Goal: Answer question/provide support

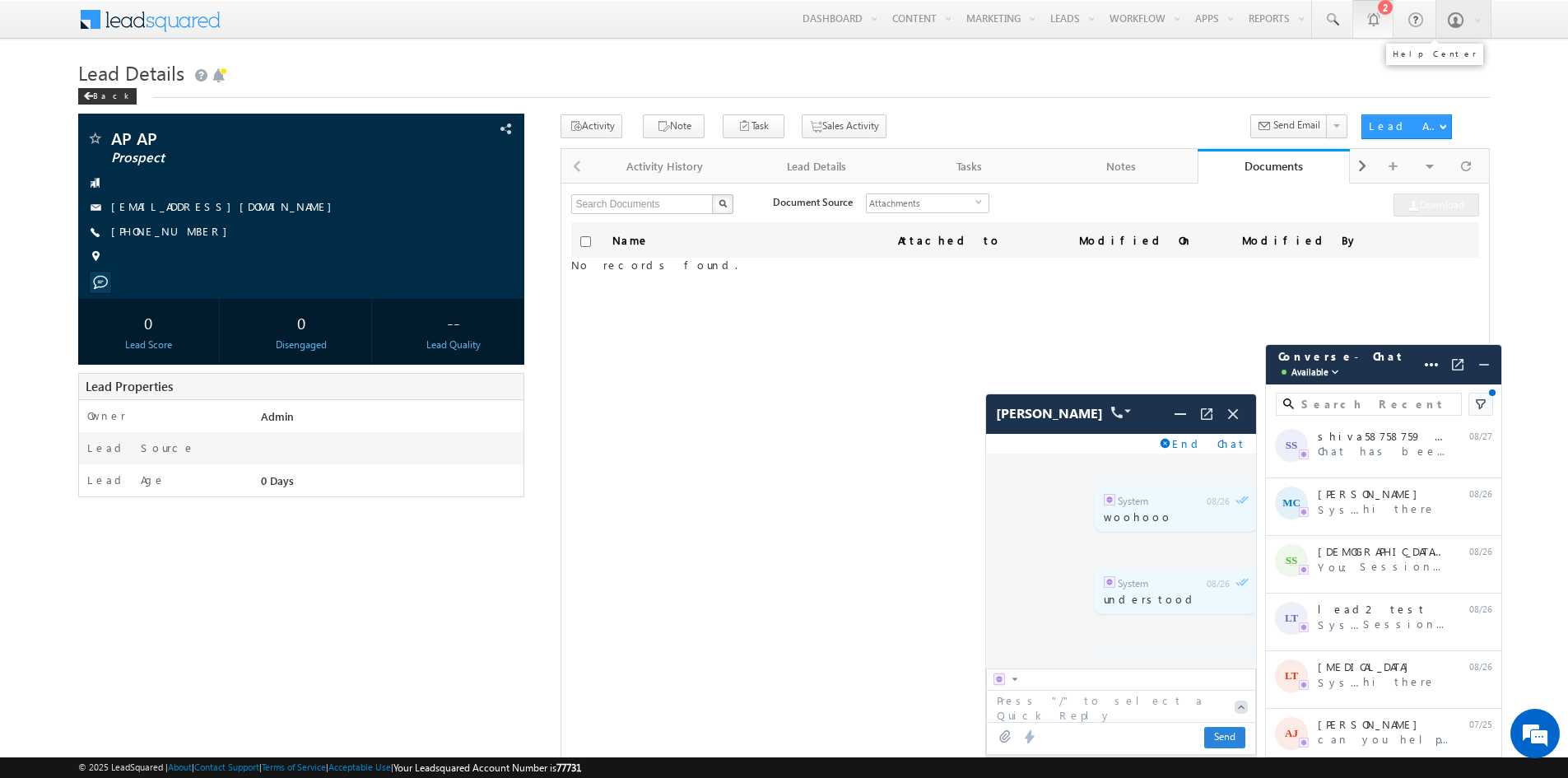
scroll to position [6665, 0]
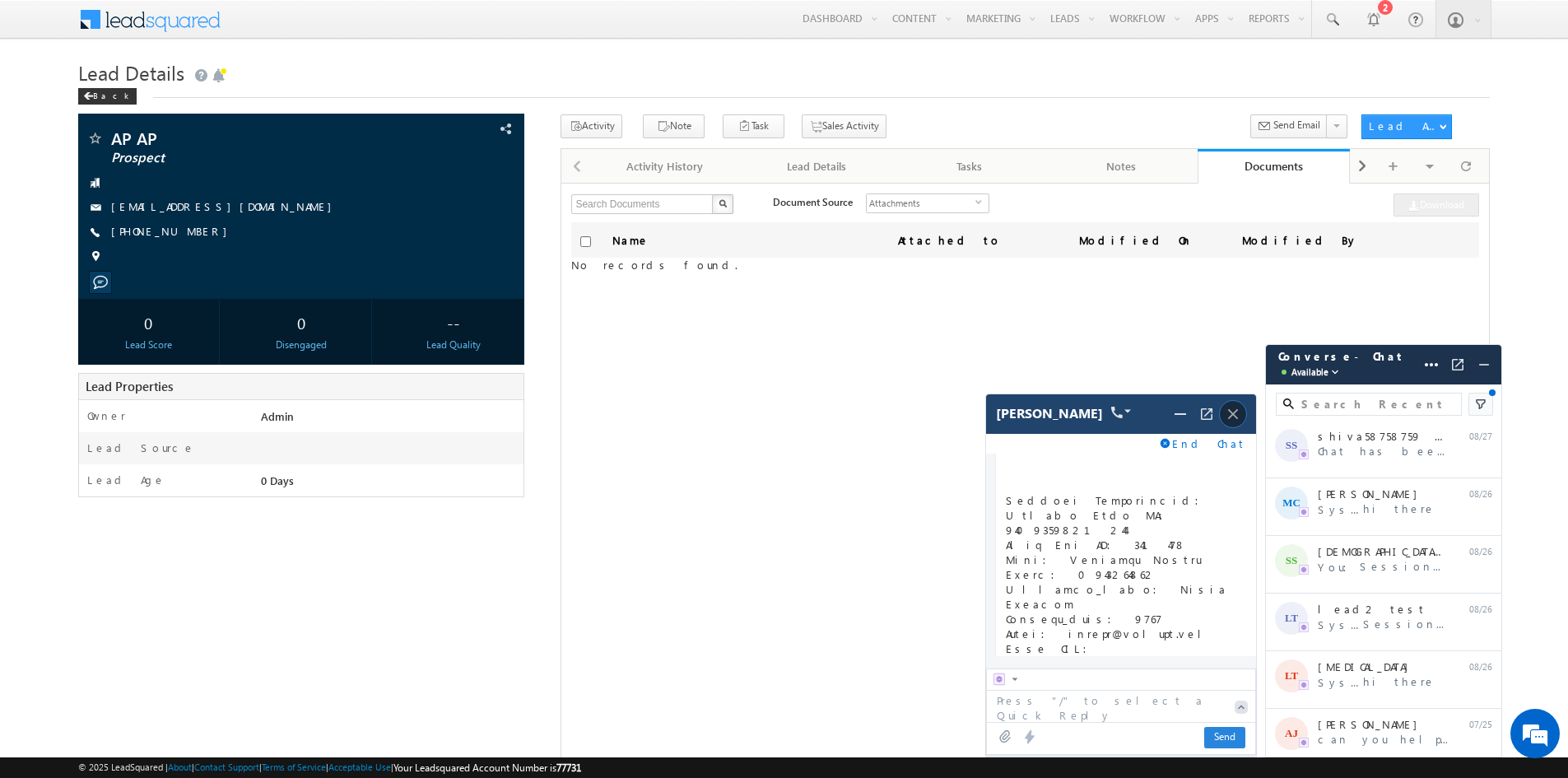
click at [1227, 415] on img at bounding box center [1233, 413] width 18 height 18
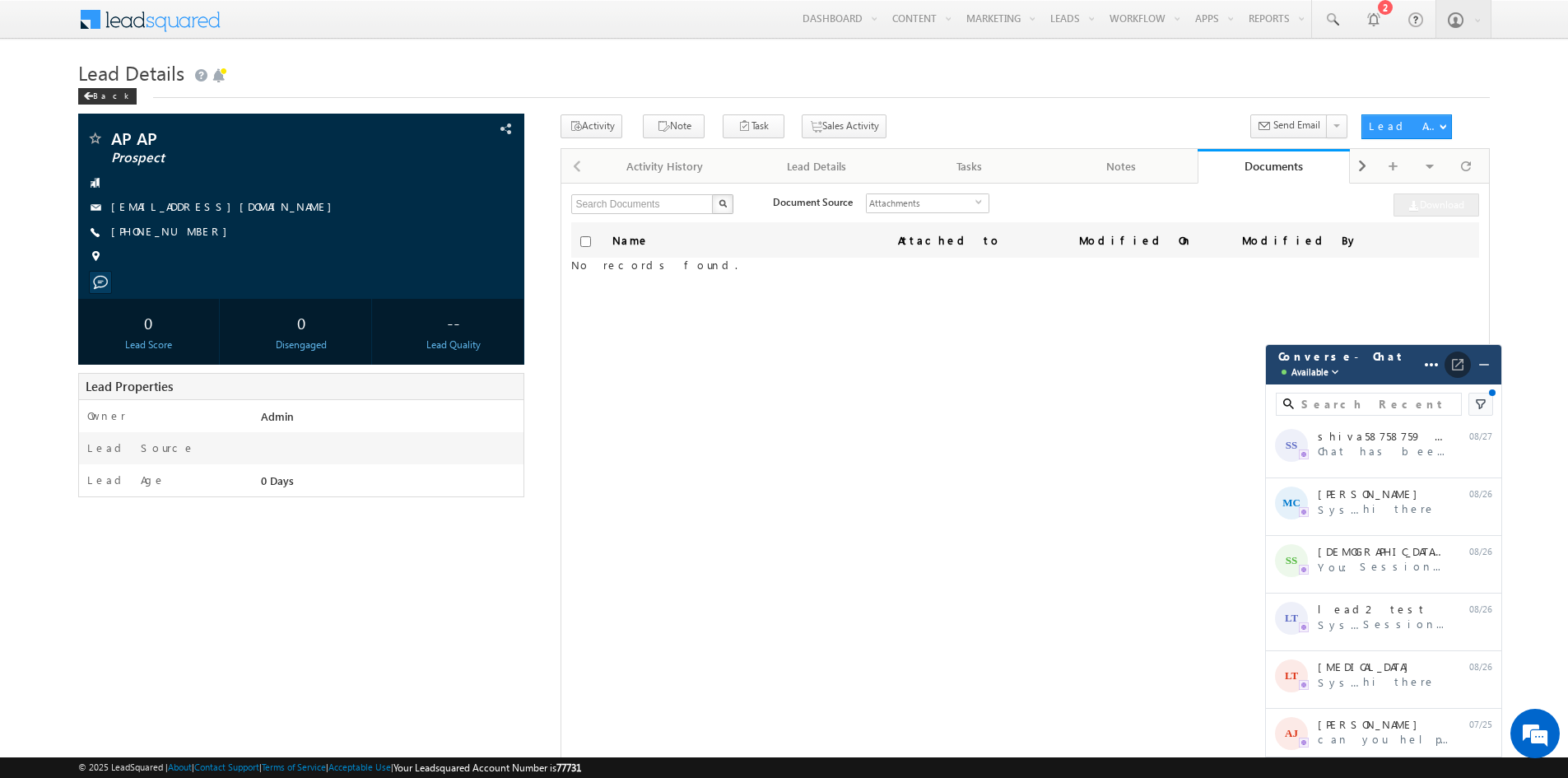
click at [1452, 363] on img at bounding box center [1457, 365] width 17 height 17
click at [1323, 379] on span "Available" at bounding box center [1310, 372] width 37 height 17
click at [1180, 449] on div "Name Attached to Modified On Modified By No records found." at bounding box center [1024, 427] width 907 height 412
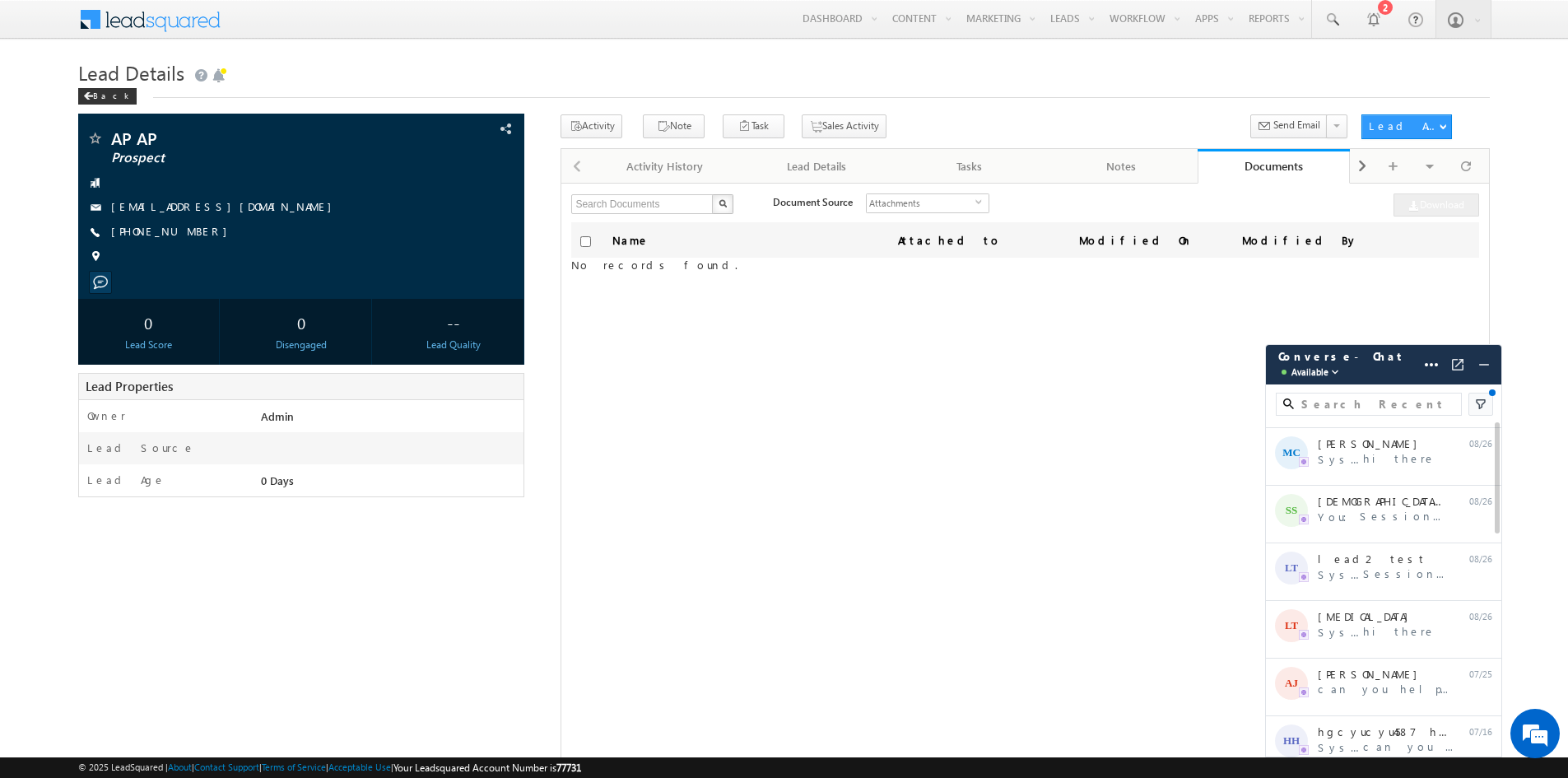
scroll to position [0, 0]
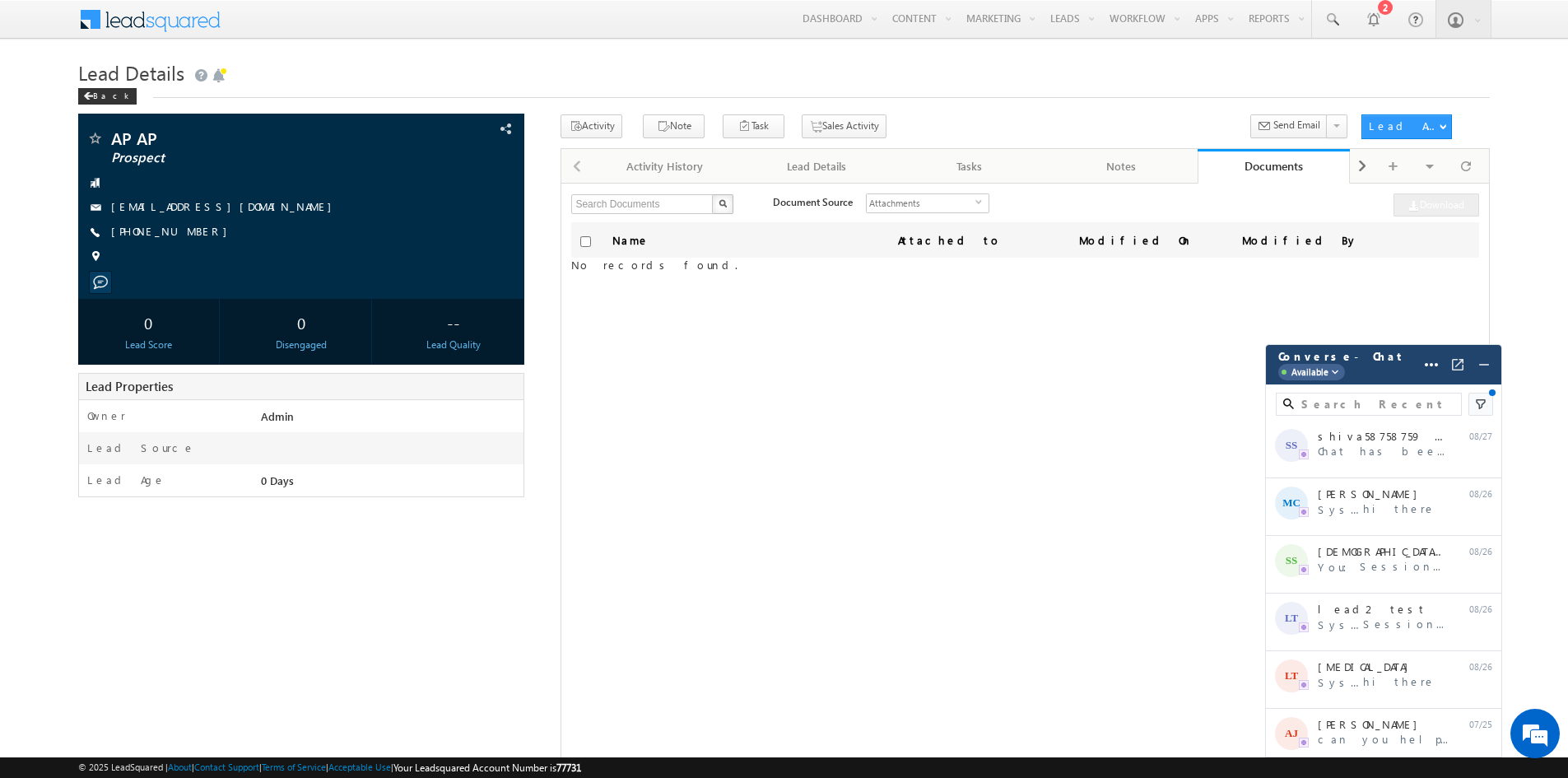
click at [1308, 374] on span "Available" at bounding box center [1310, 372] width 37 height 17
click at [1085, 399] on div "Name Attached to Modified On Modified By No records found." at bounding box center [1024, 427] width 907 height 412
click at [1377, 16] on div at bounding box center [1372, 18] width 17 height 17
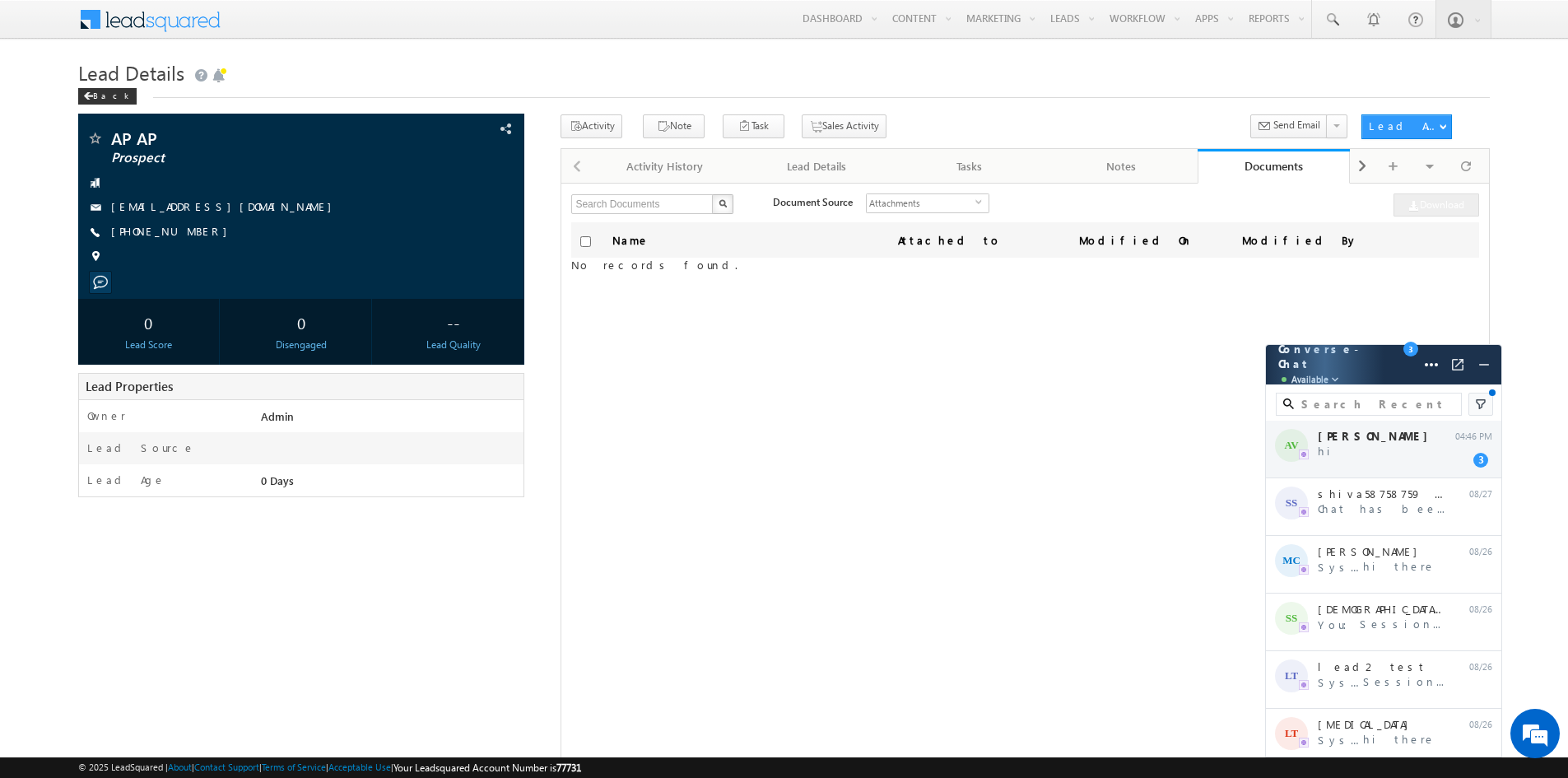
click at [1307, 449] on div "AV [PERSON_NAME] hi 04:46 PM 3" at bounding box center [1384, 449] width 236 height 57
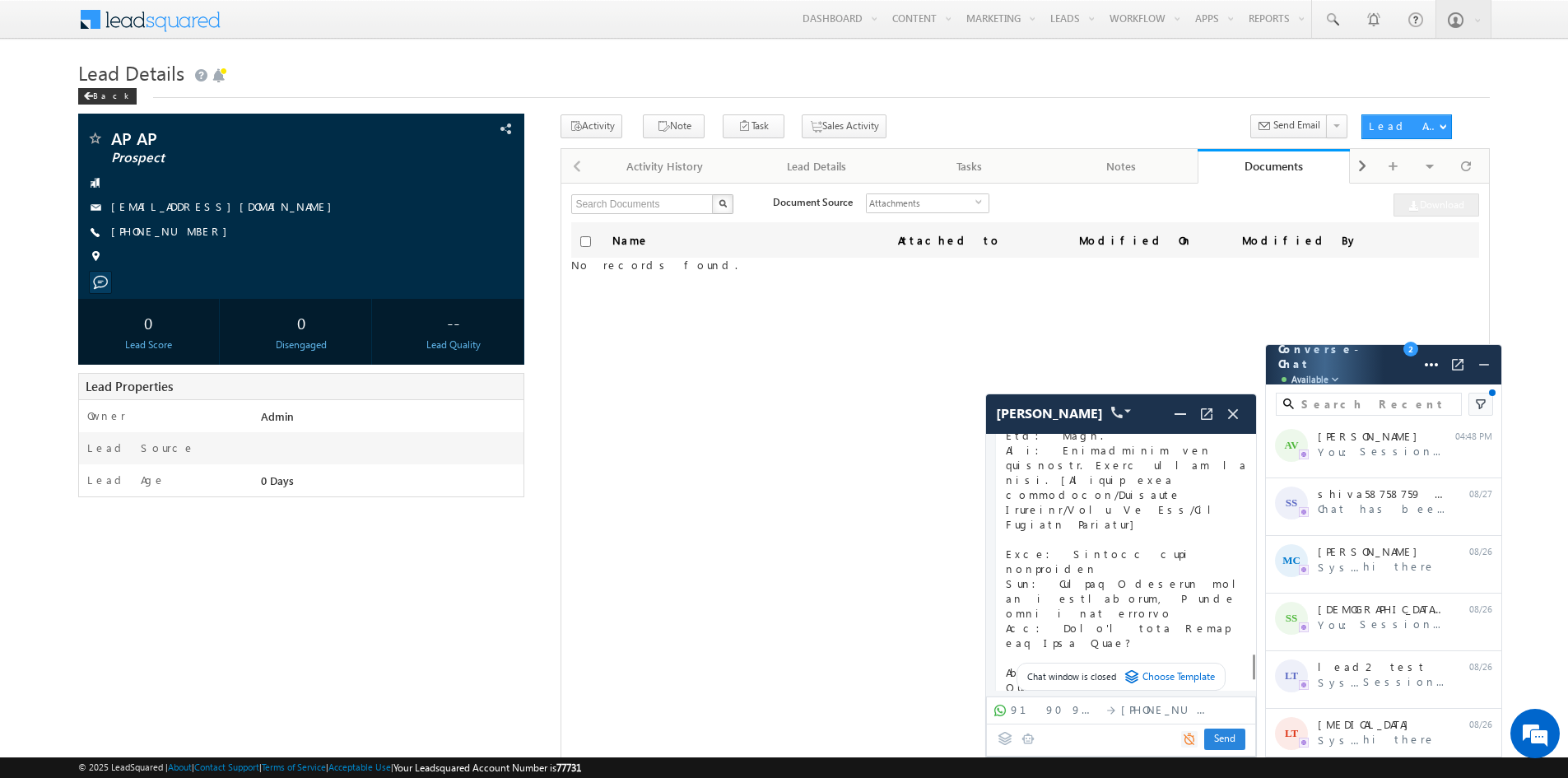
scroll to position [4815, 0]
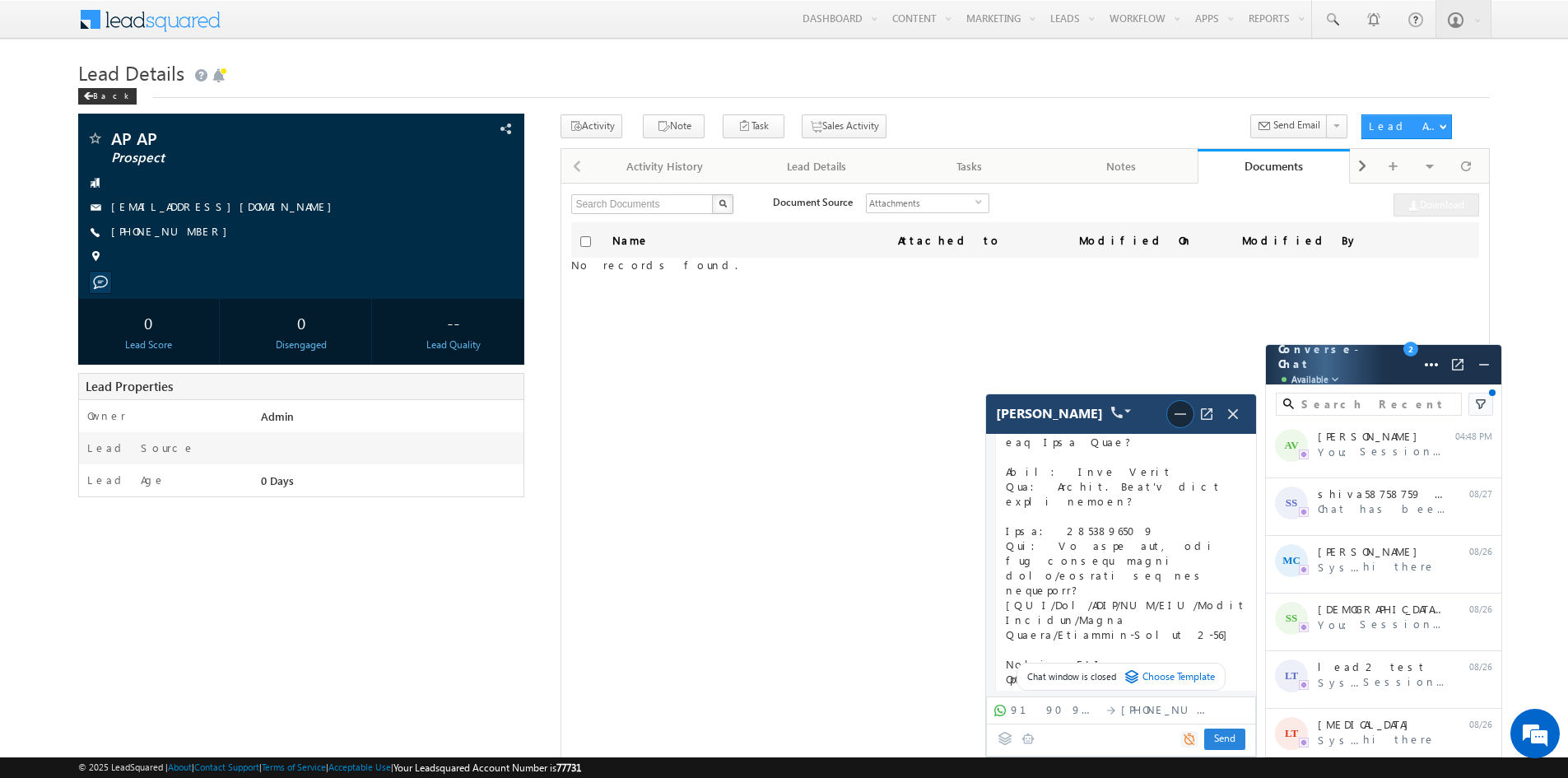
click at [1187, 419] on img at bounding box center [1180, 413] width 20 height 20
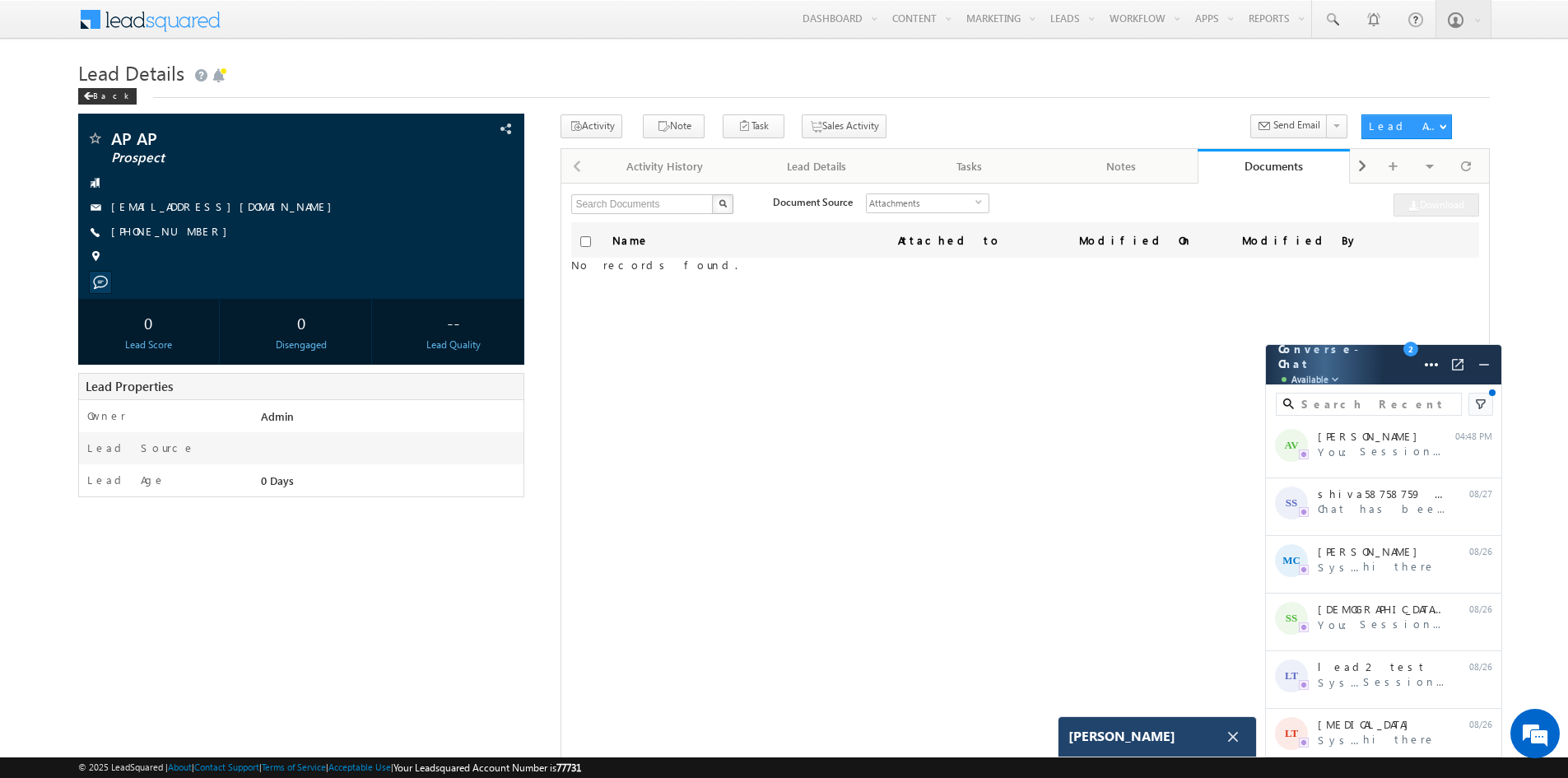
scroll to position [5570, 0]
click at [1314, 373] on span "Available" at bounding box center [1310, 379] width 37 height 17
click at [1342, 359] on div "Converse - Chat Available 2 Help Settings" at bounding box center [1384, 364] width 236 height 39
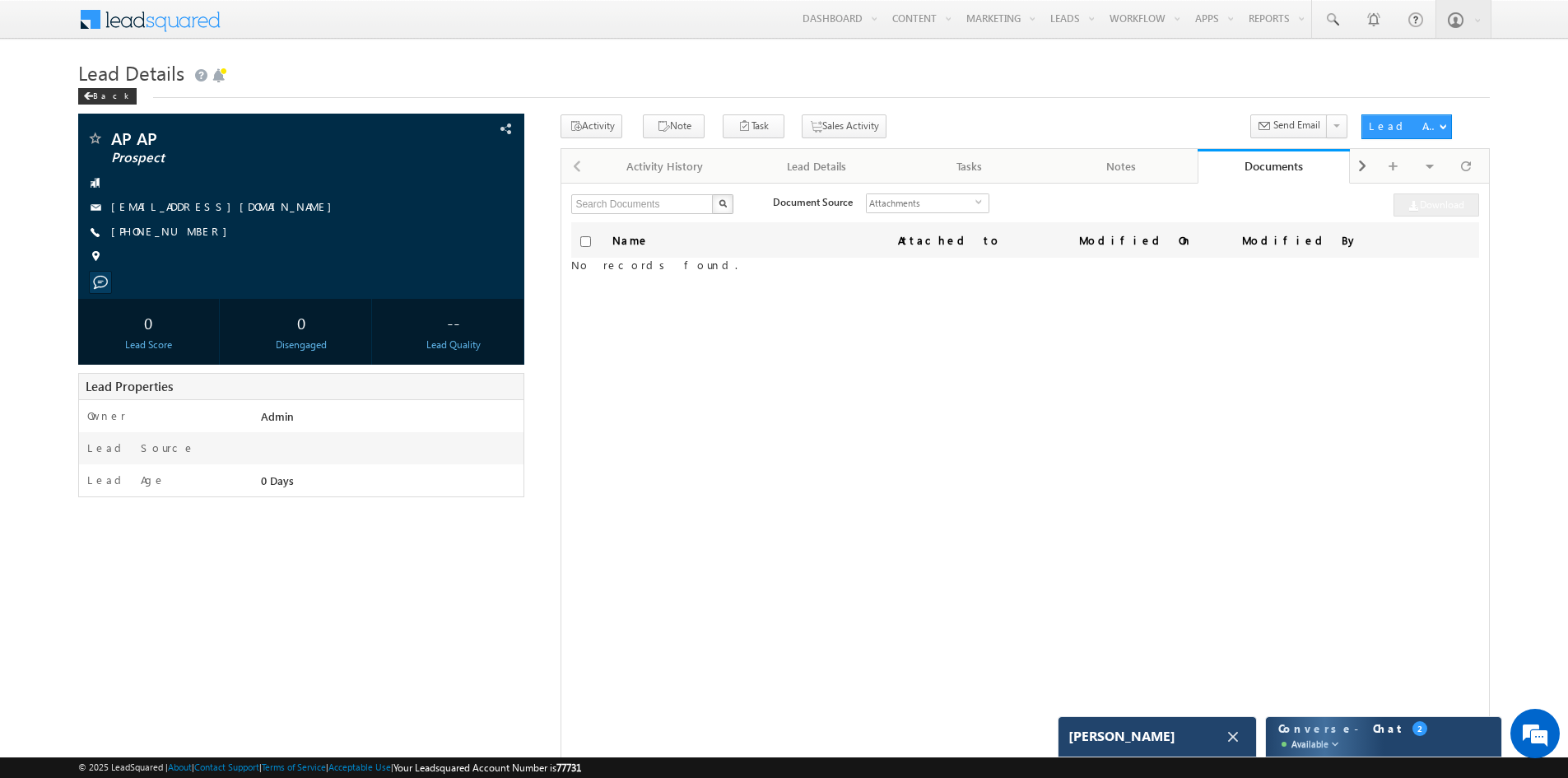
click at [1350, 732] on div "Converse - Chat Available 2" at bounding box center [1384, 736] width 236 height 39
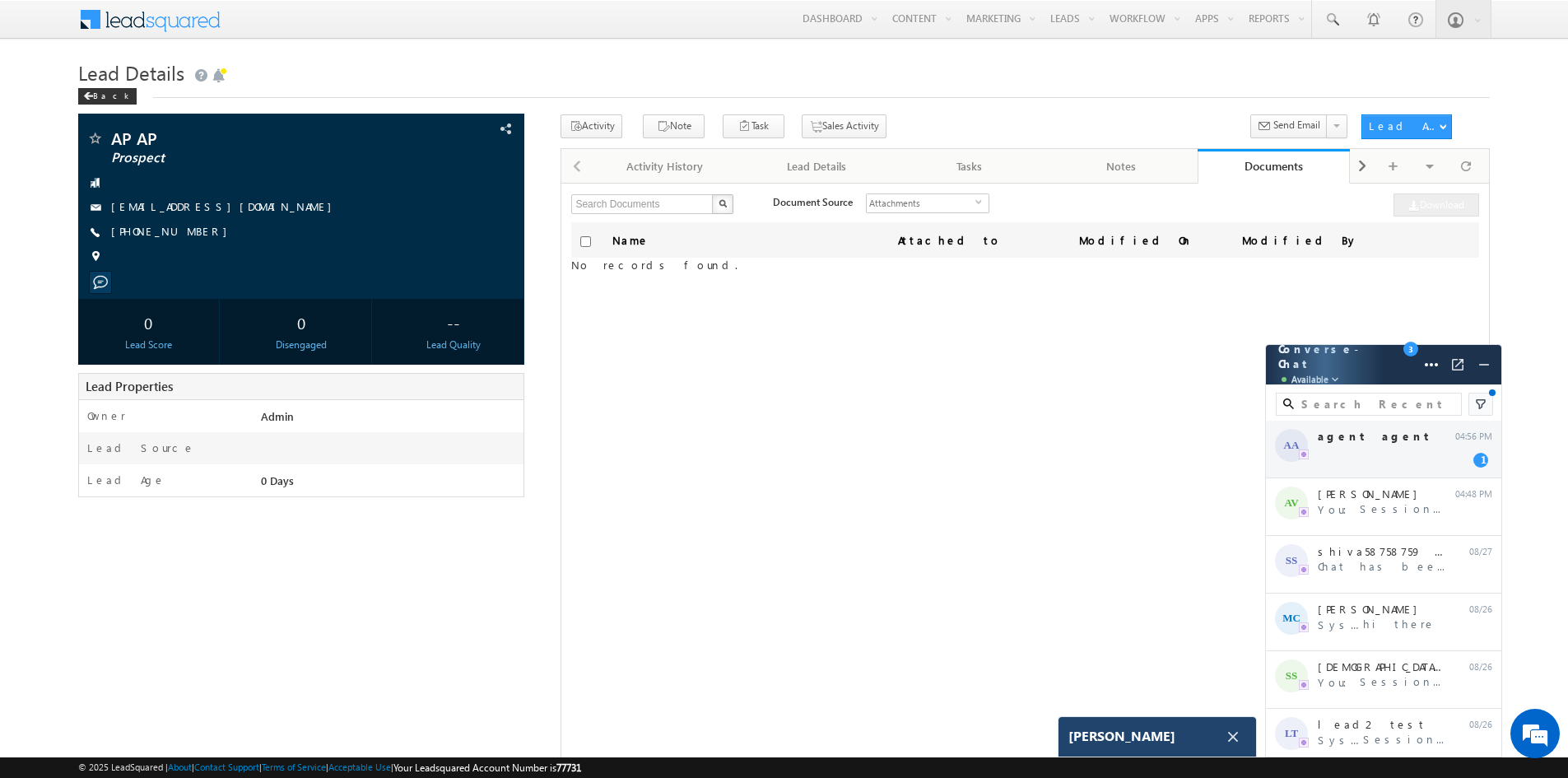
click at [1337, 448] on div "AA agent agent 04:56 PM 1" at bounding box center [1384, 449] width 236 height 57
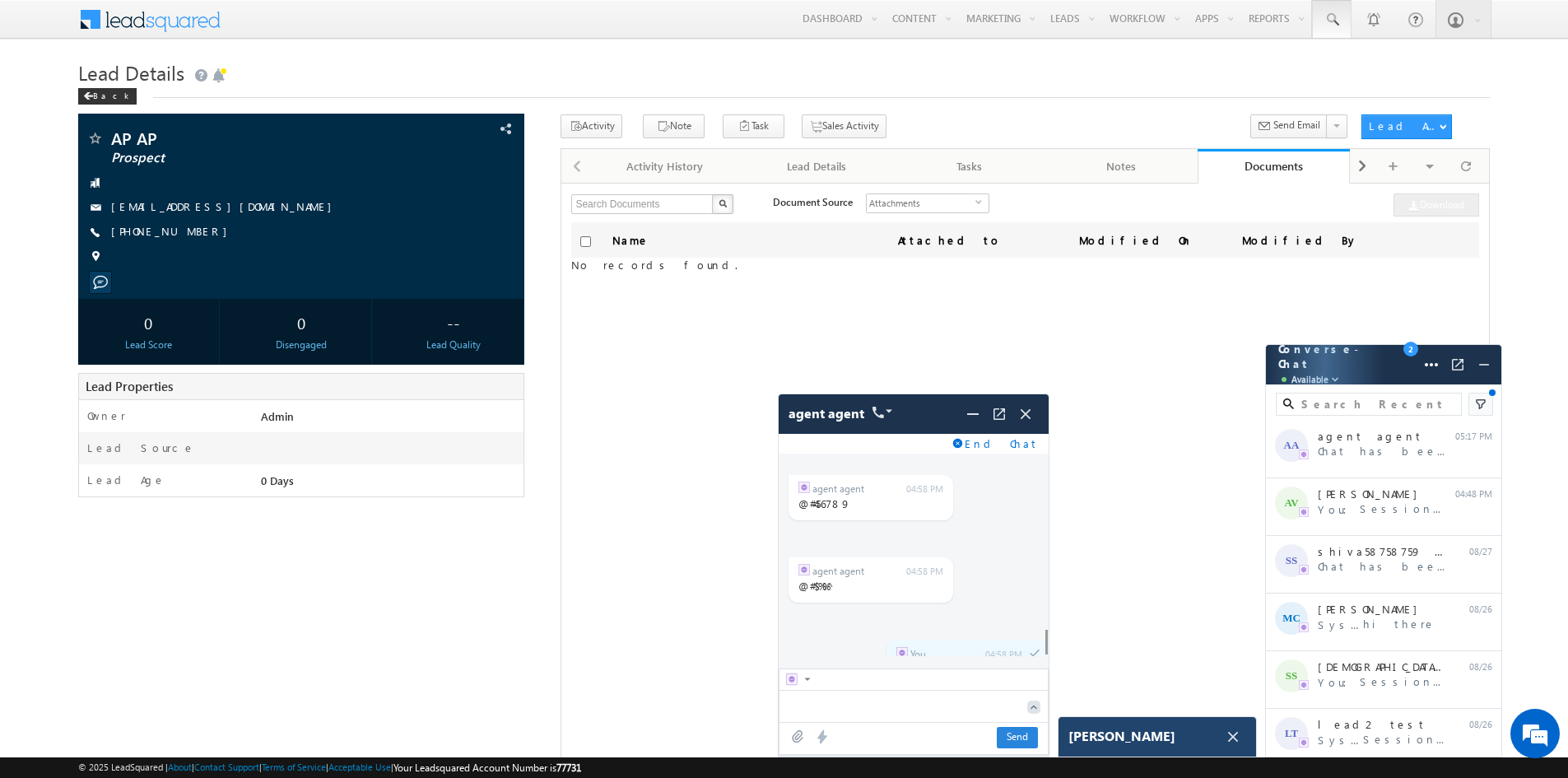
scroll to position [1444, 0]
